Goal: Feedback & Contribution: Leave review/rating

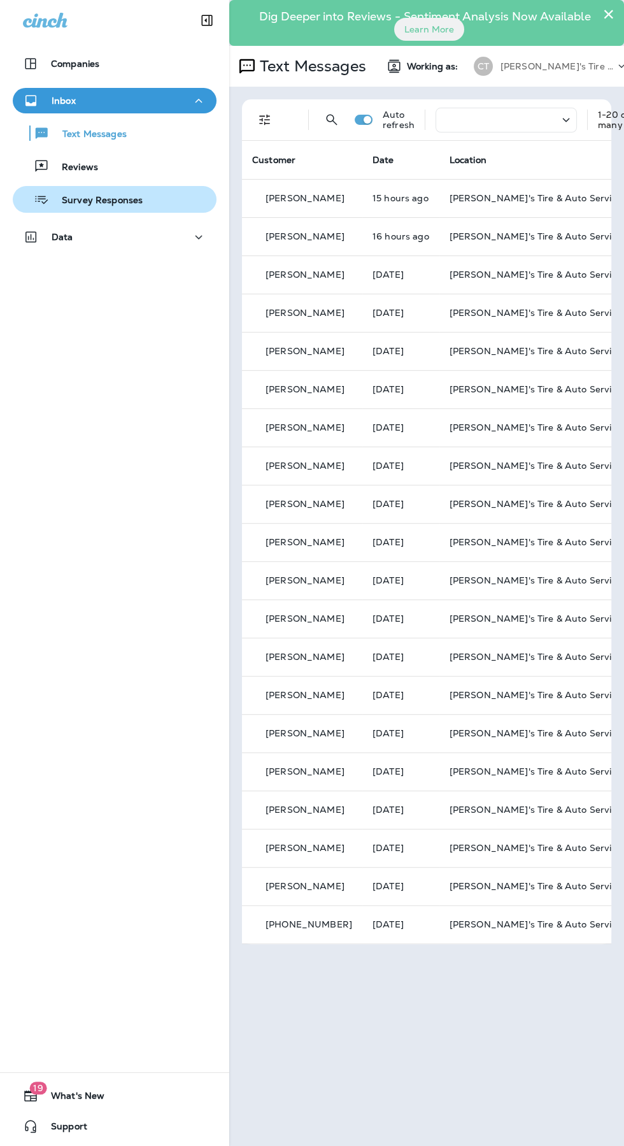
click at [135, 201] on p "Survey Responses" at bounding box center [96, 201] width 94 height 12
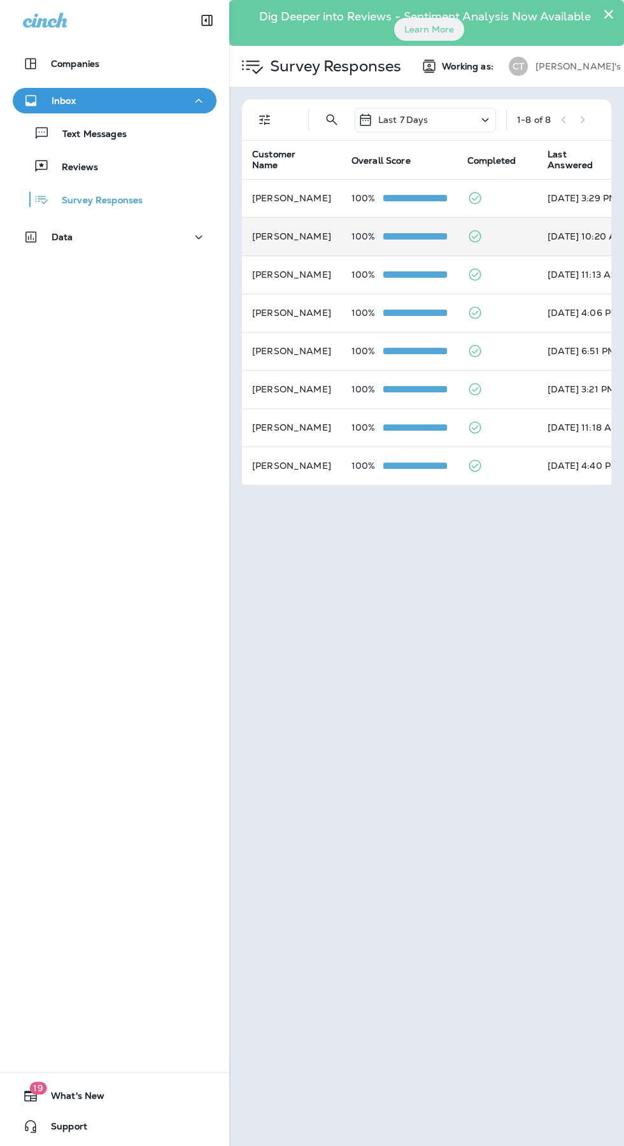
click at [441, 232] on div at bounding box center [415, 236] width 64 height 10
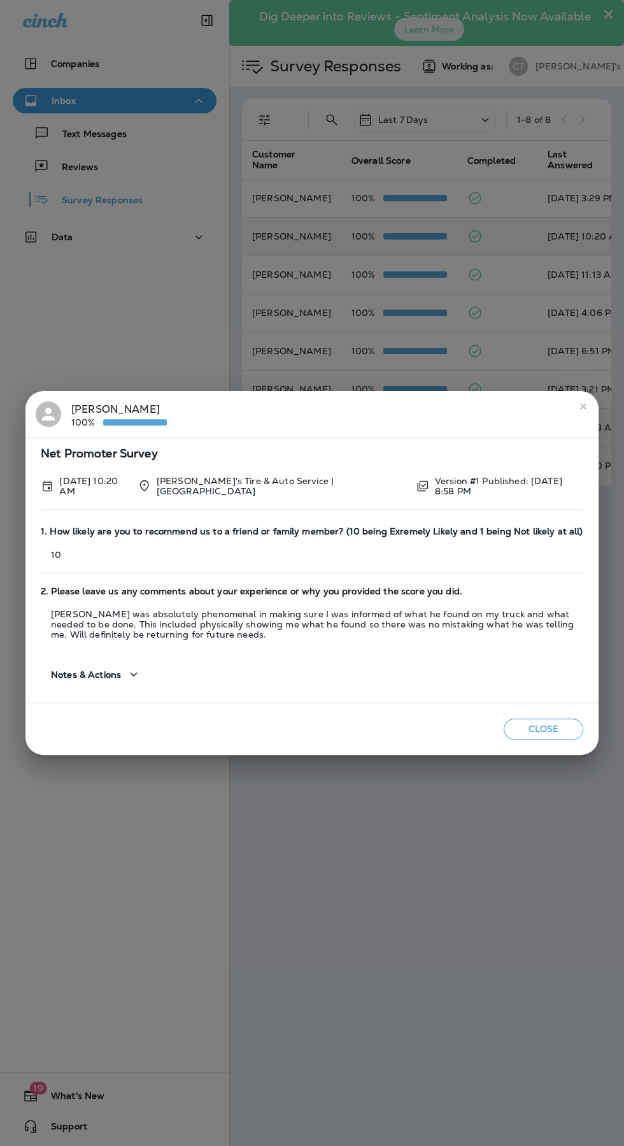
click at [146, 680] on button "Notes & Actions" at bounding box center [96, 674] width 111 height 36
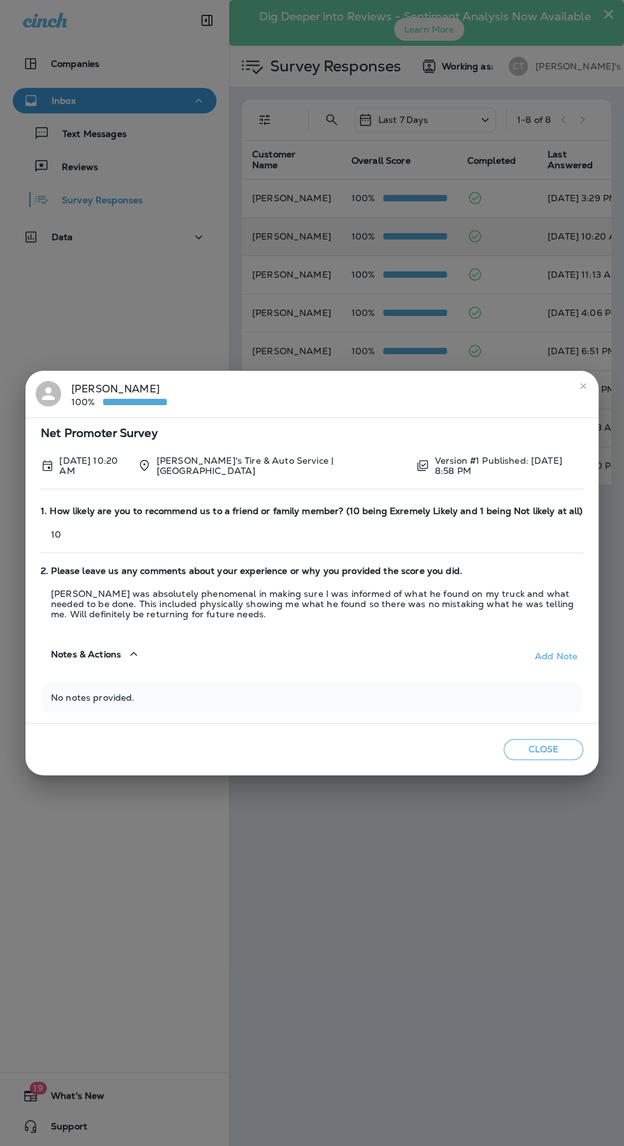
click at [587, 387] on icon "close" at bounding box center [583, 386] width 10 height 10
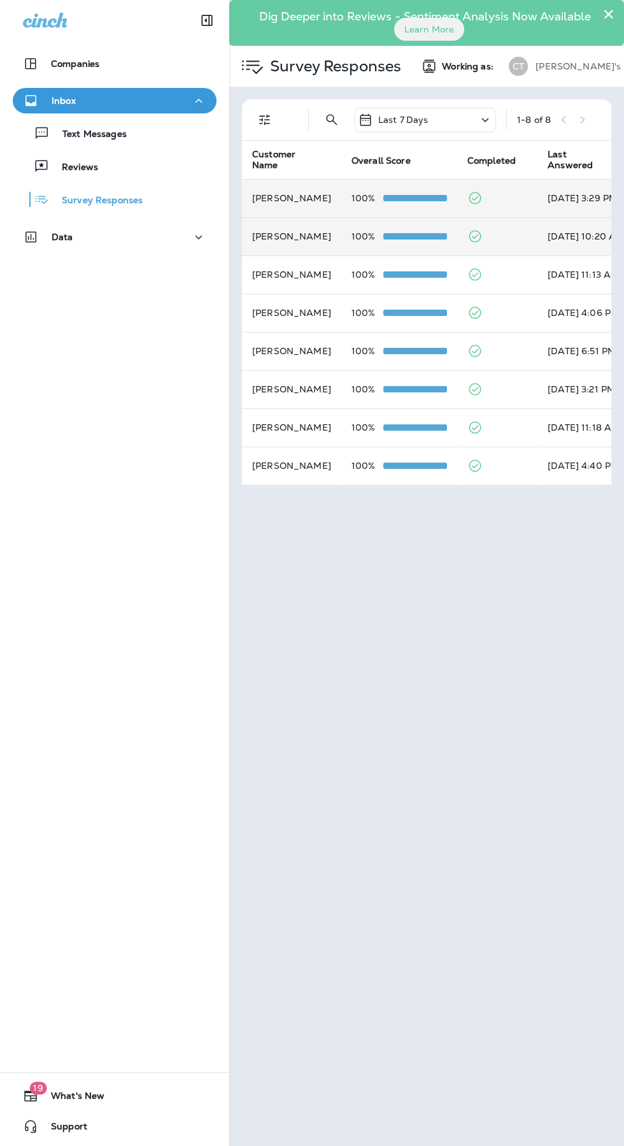
click at [371, 181] on td "100%" at bounding box center [399, 198] width 116 height 38
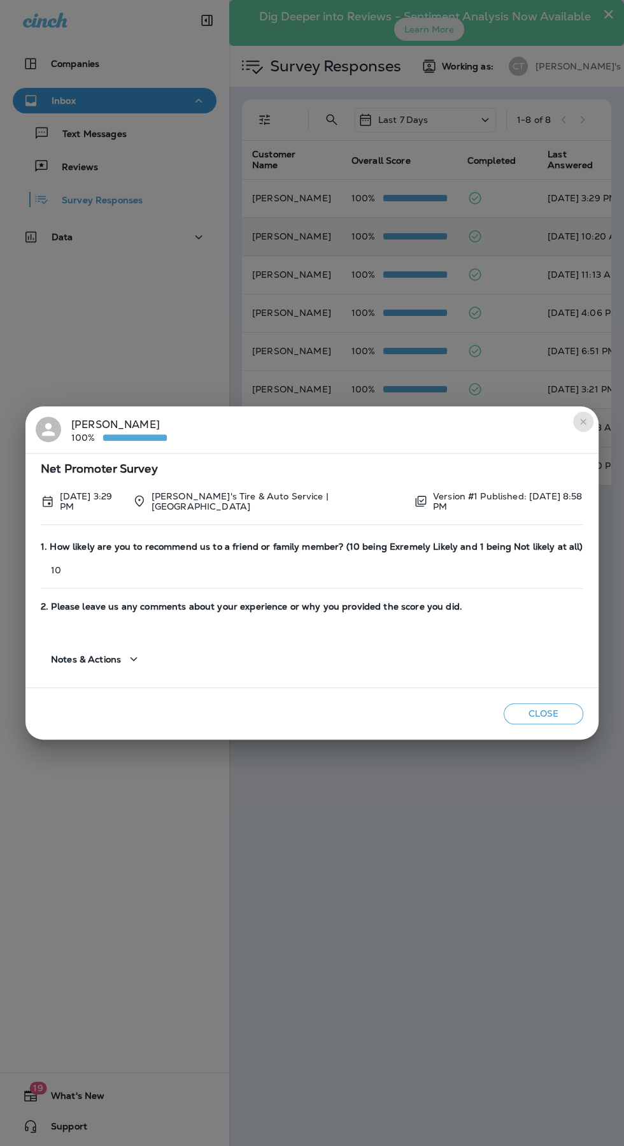
click at [582, 423] on icon "close" at bounding box center [583, 421] width 6 height 6
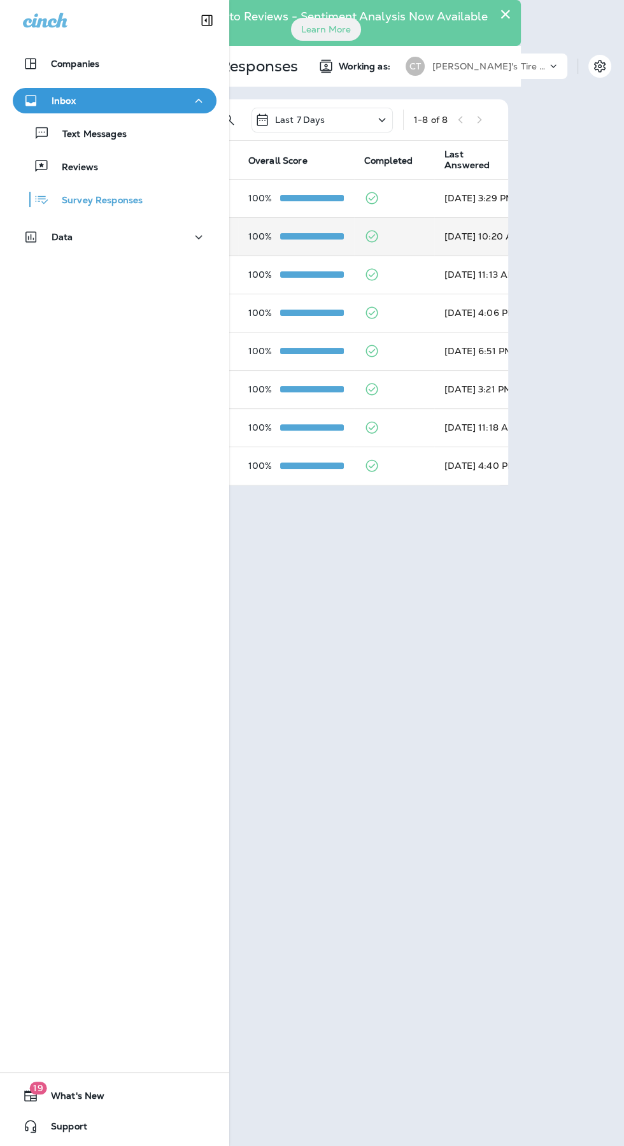
click at [407, 231] on td at bounding box center [394, 236] width 80 height 38
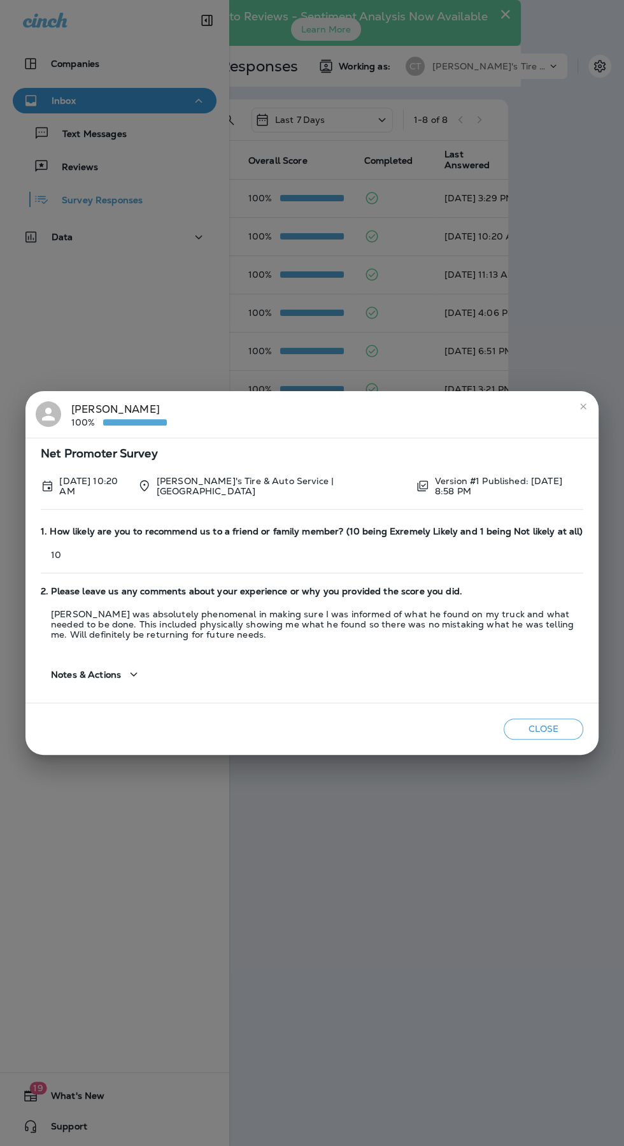
click at [585, 402] on icon "close" at bounding box center [583, 406] width 10 height 10
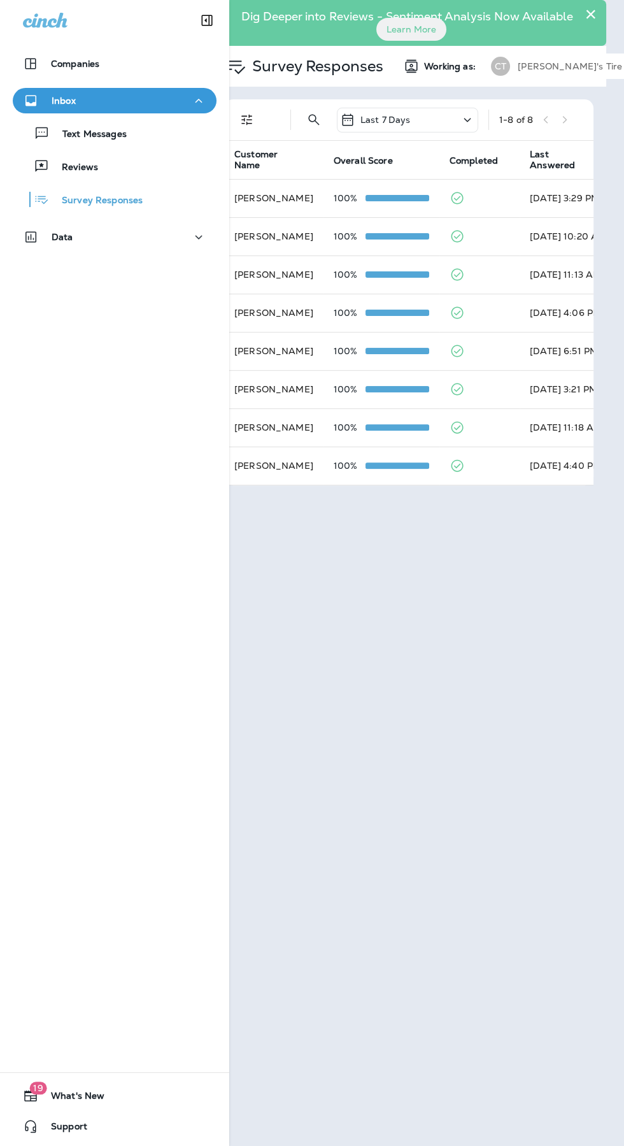
scroll to position [0, 22]
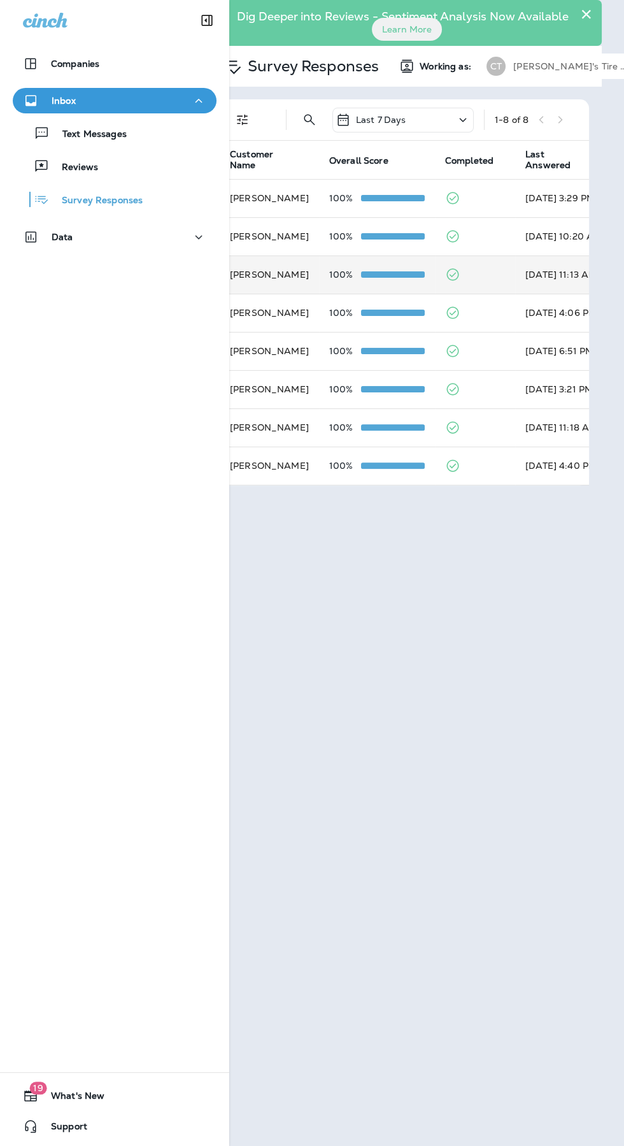
click at [307, 278] on td "[PERSON_NAME]" at bounding box center [269, 274] width 99 height 38
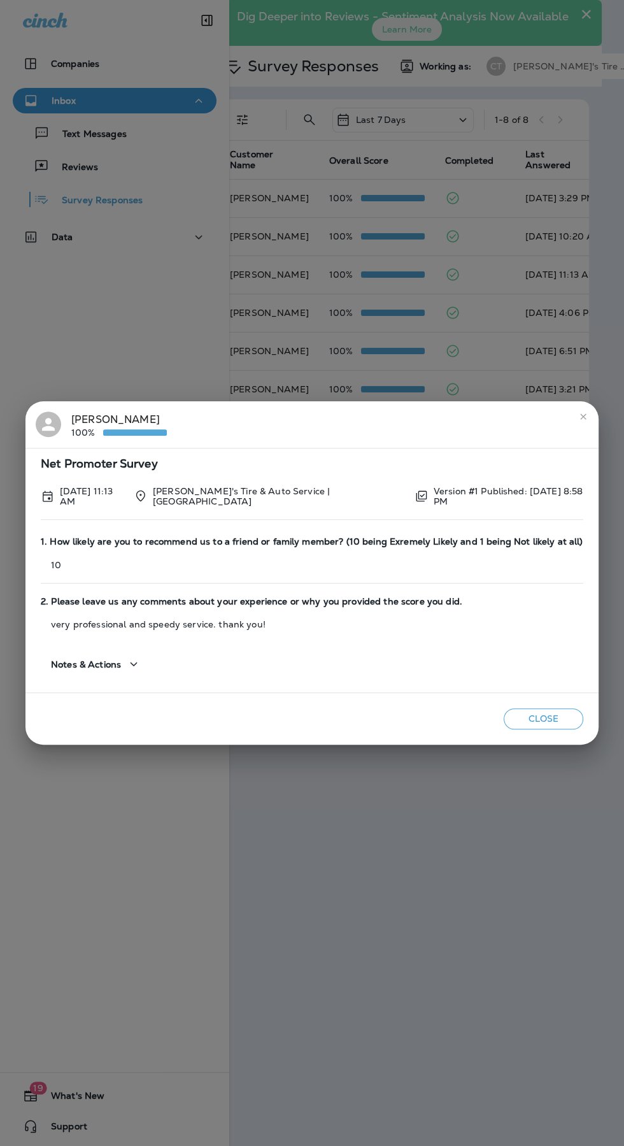
click at [578, 438] on div "[PERSON_NAME] 100%" at bounding box center [312, 424] width 553 height 27
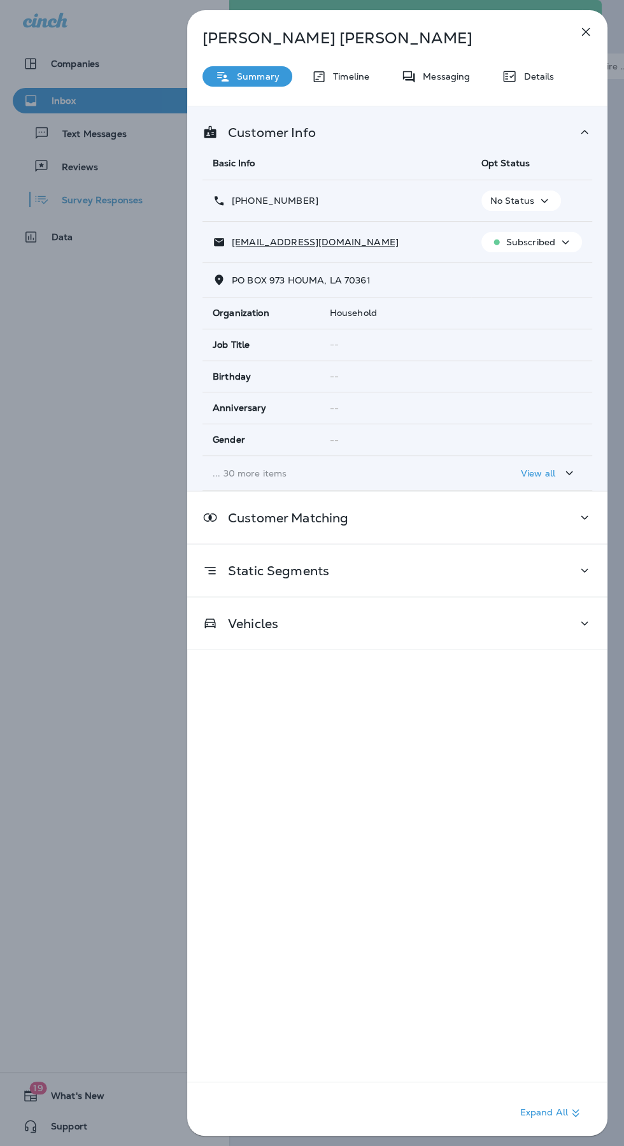
click at [585, 31] on icon "button" at bounding box center [586, 32] width 8 height 8
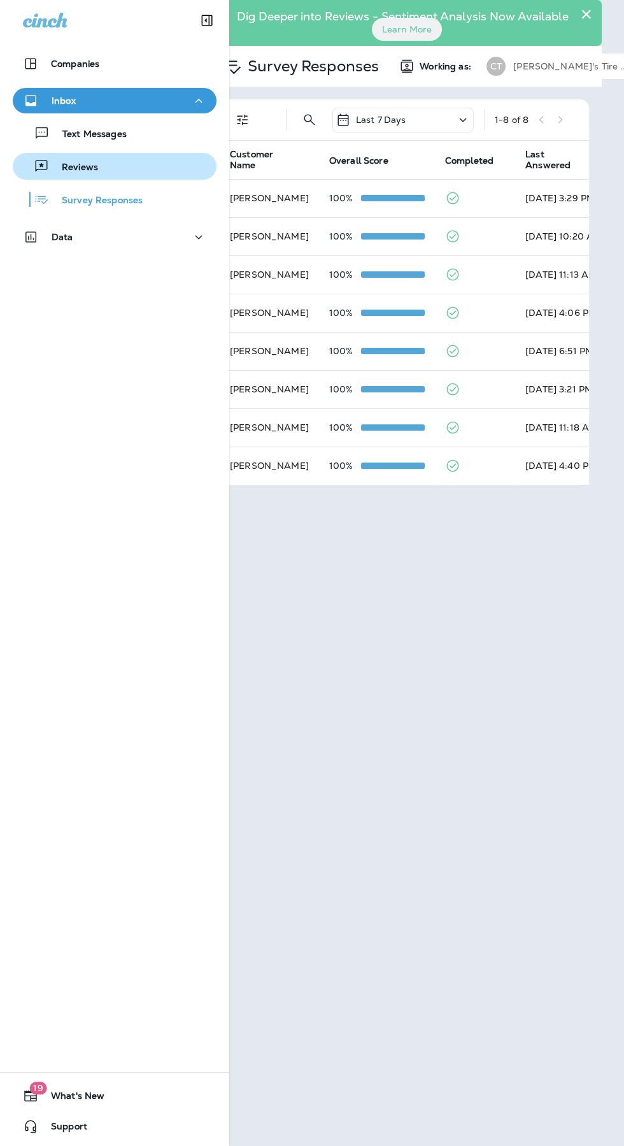
click at [121, 173] on div "Reviews" at bounding box center [115, 166] width 194 height 19
